Goal: Task Accomplishment & Management: Use online tool/utility

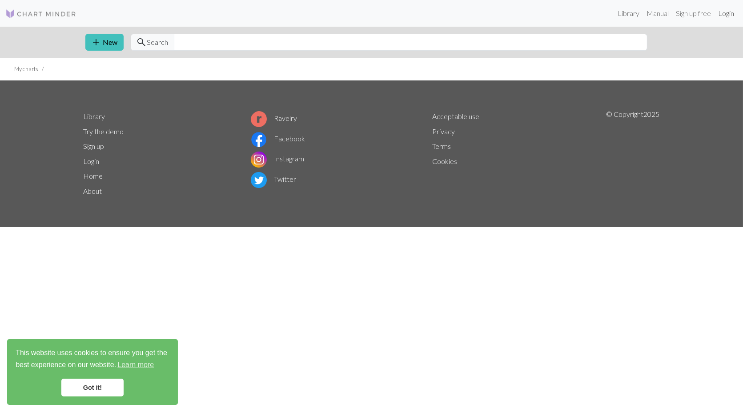
click at [724, 12] on link "Login" at bounding box center [725, 13] width 23 height 18
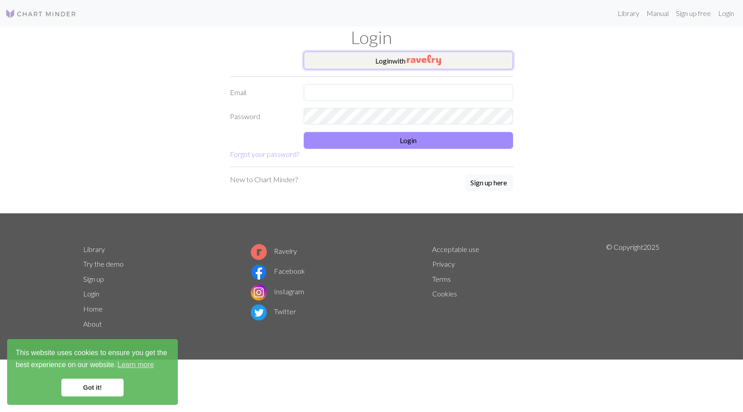
click at [416, 59] on img "button" at bounding box center [424, 60] width 34 height 11
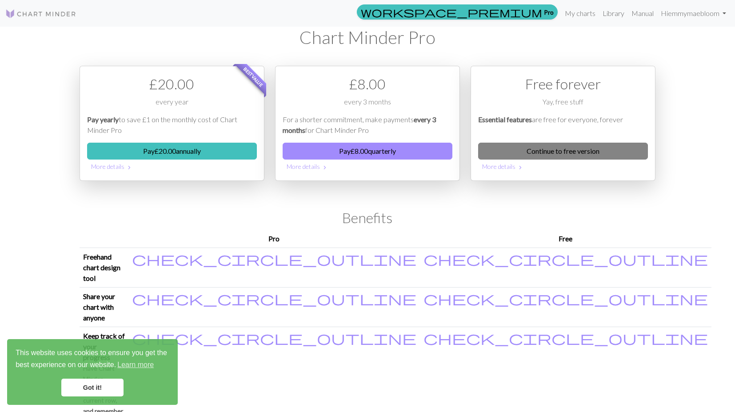
click at [588, 153] on link "Continue to free version" at bounding box center [563, 151] width 170 height 17
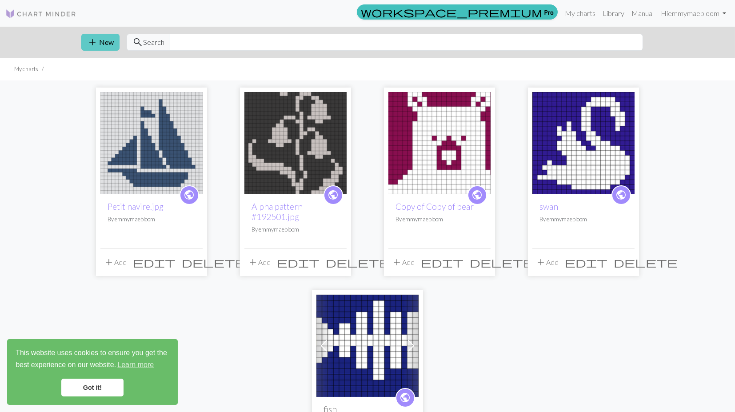
click at [105, 42] on button "add New" at bounding box center [100, 42] width 38 height 17
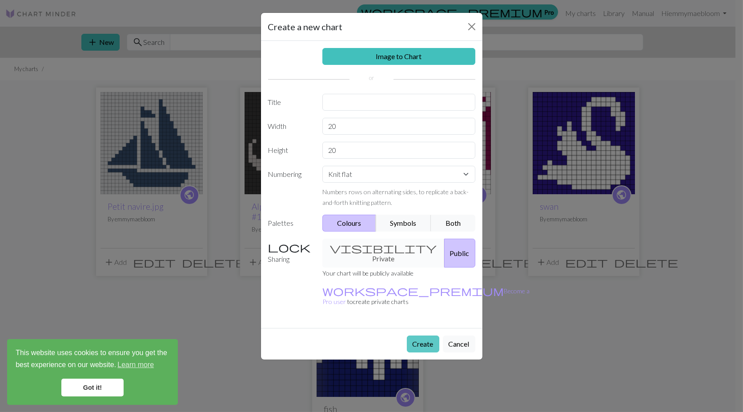
click at [428, 336] on button "Create" at bounding box center [423, 344] width 32 height 17
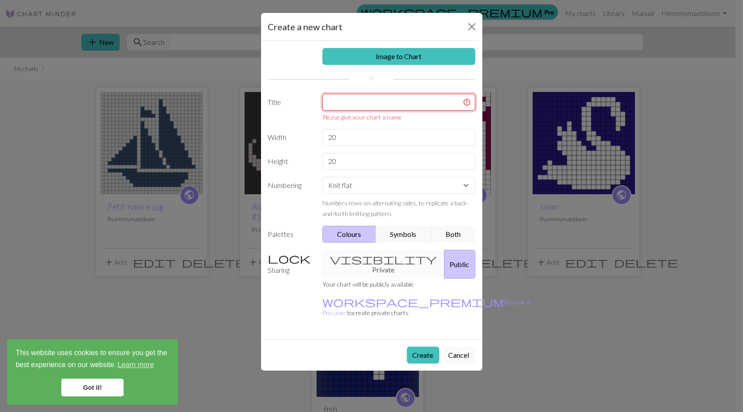
click at [395, 105] on input "text" at bounding box center [398, 102] width 153 height 17
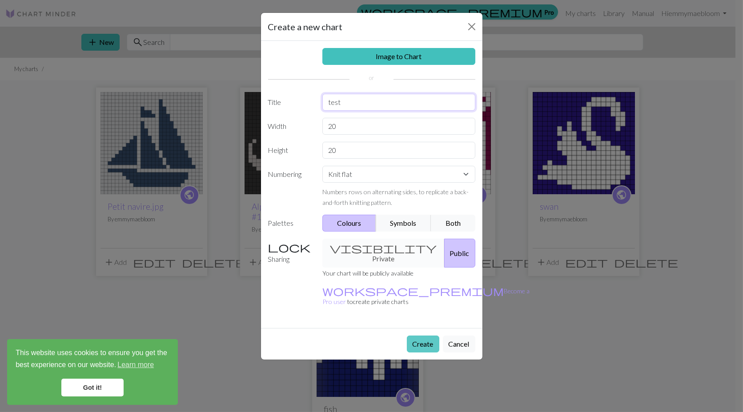
type input "test"
click at [413, 336] on button "Create" at bounding box center [423, 344] width 32 height 17
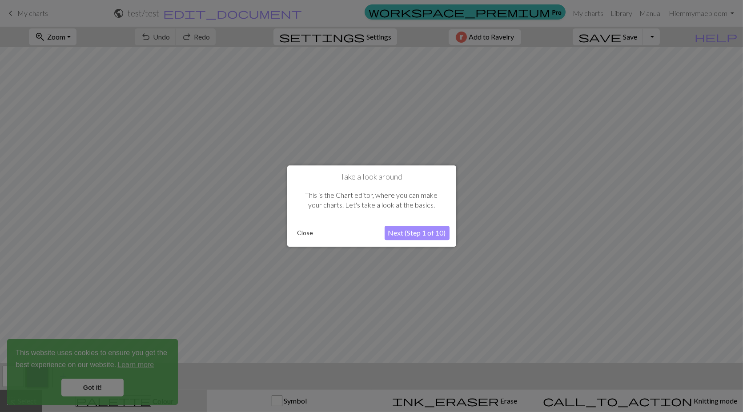
click at [299, 231] on button "Close" at bounding box center [305, 232] width 23 height 13
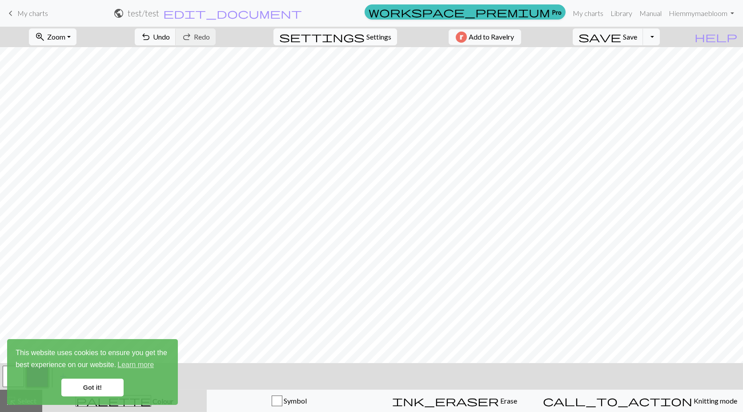
click at [366, 32] on span "Settings" at bounding box center [378, 37] width 25 height 11
select select "aran"
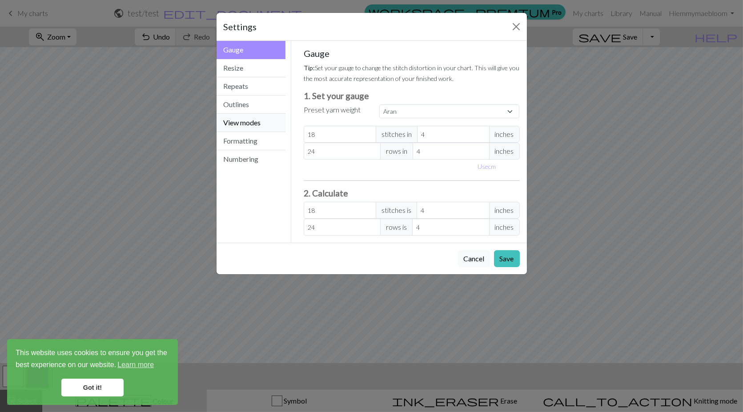
click at [260, 123] on button "View modes" at bounding box center [250, 123] width 69 height 18
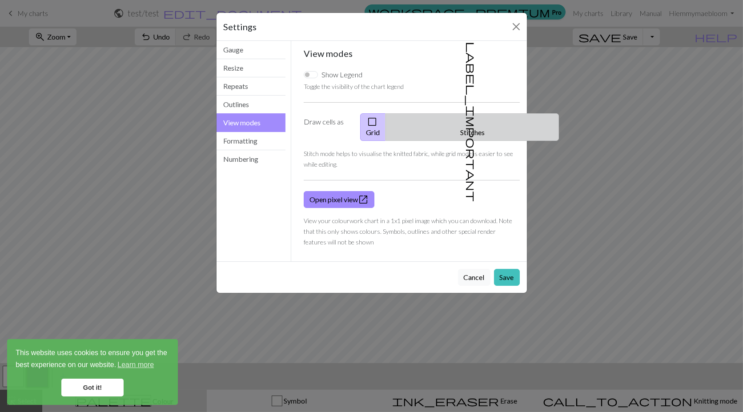
click at [465, 118] on span "label_important" at bounding box center [471, 122] width 12 height 160
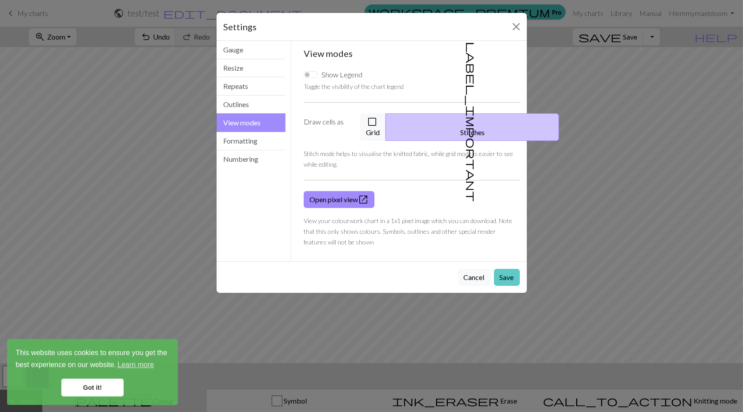
click at [512, 269] on button "Save" at bounding box center [507, 277] width 26 height 17
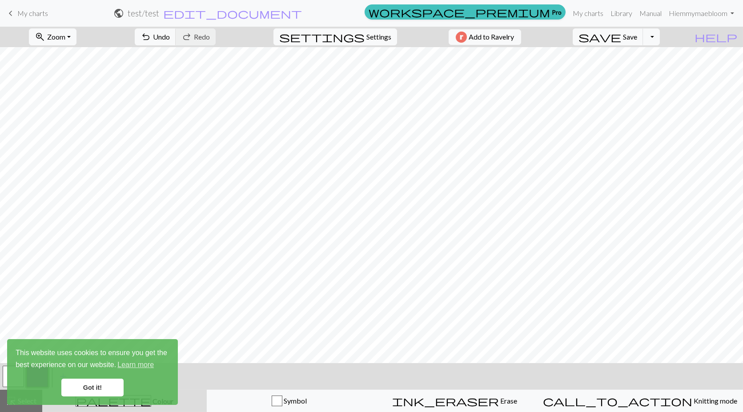
click at [82, 385] on link "Got it!" at bounding box center [92, 388] width 62 height 18
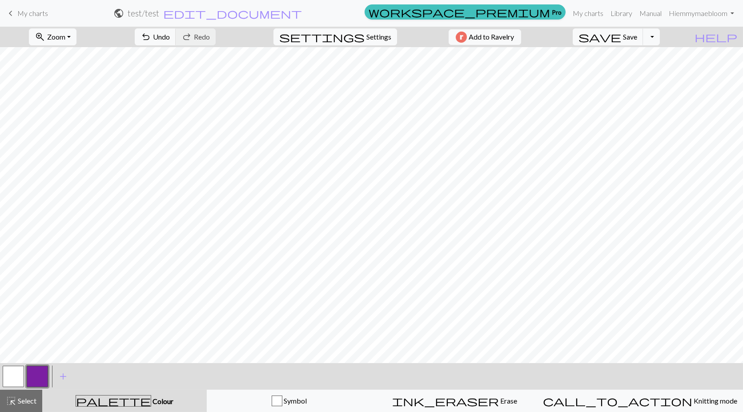
click at [13, 381] on div "This website uses cookies to ensure you get the best experience on our website.…" at bounding box center [92, 372] width 171 height 66
click at [12, 375] on button "button" at bounding box center [13, 376] width 21 height 21
click at [36, 374] on button "button" at bounding box center [37, 376] width 21 height 21
click at [7, 377] on button "button" at bounding box center [13, 376] width 21 height 21
click at [36, 372] on button "button" at bounding box center [37, 376] width 21 height 21
